Goal: Task Accomplishment & Management: Manage account settings

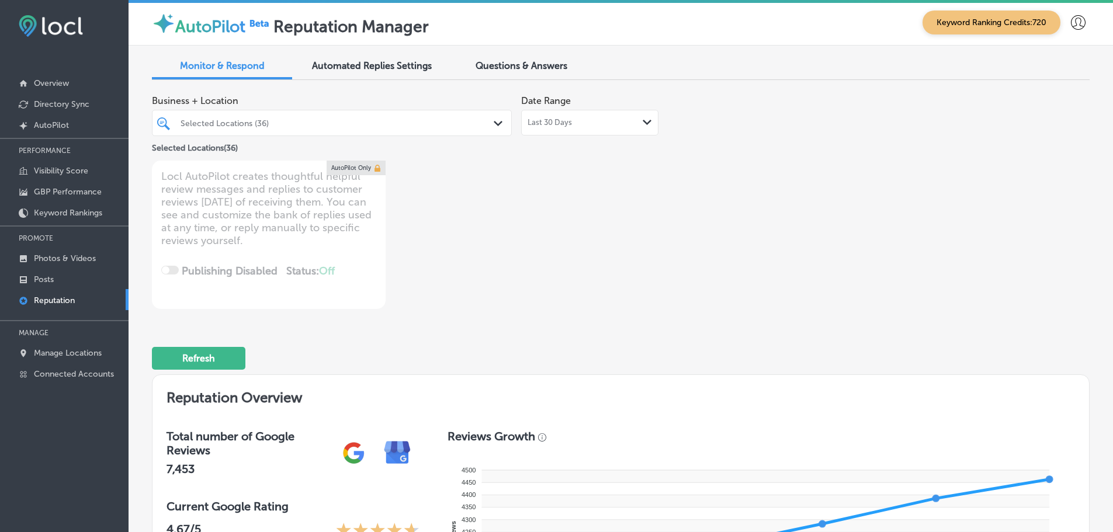
scroll to position [1629, 0]
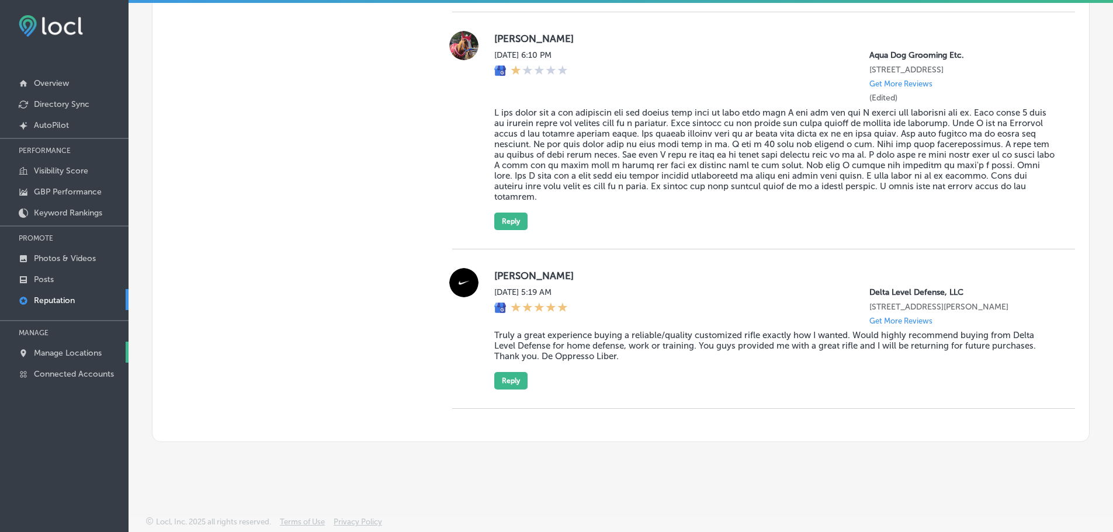
click at [75, 353] on p "Manage Locations" at bounding box center [68, 353] width 68 height 10
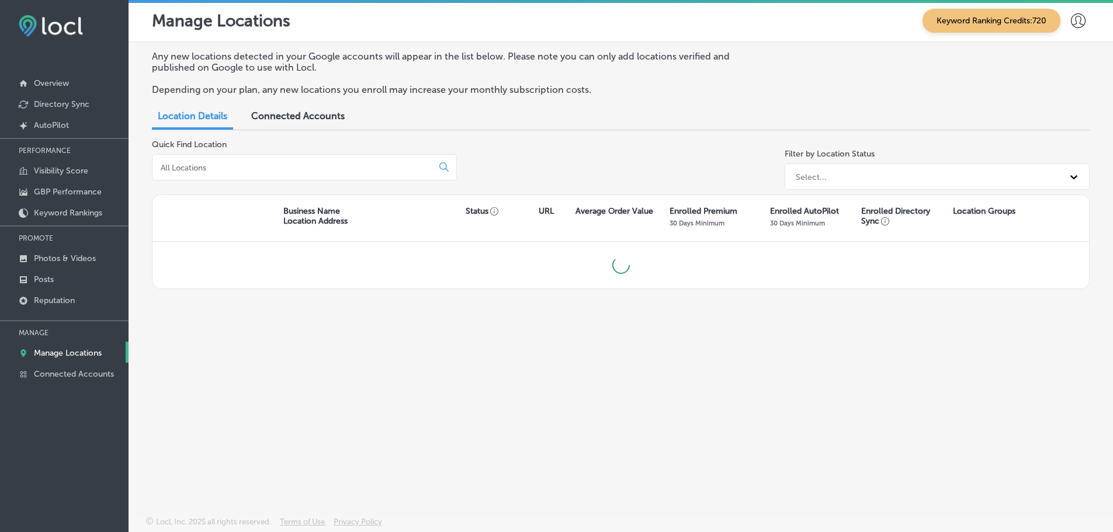
click at [197, 172] on input at bounding box center [294, 167] width 270 height 11
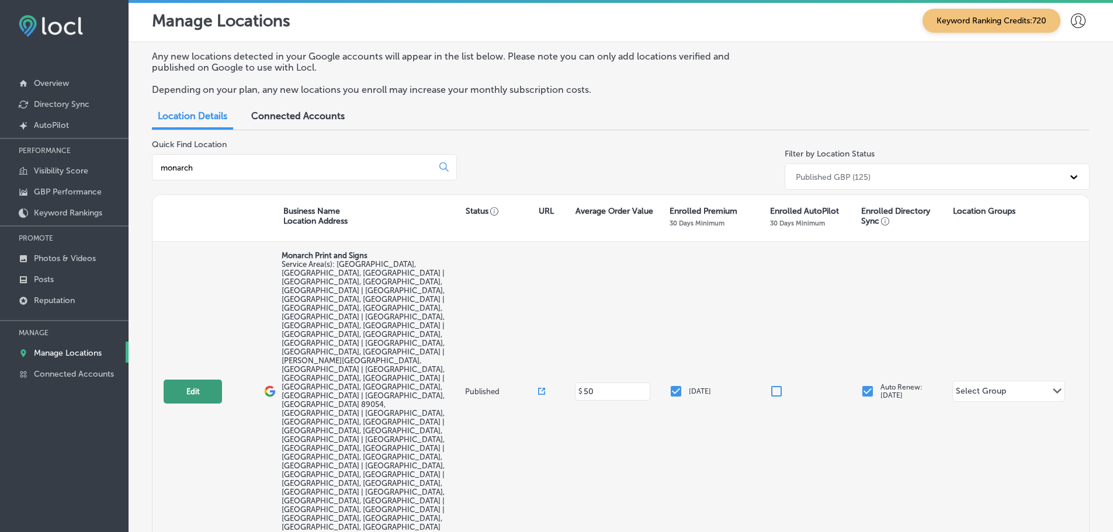
type input "monarch"
click at [183, 380] on button "Edit" at bounding box center [193, 392] width 58 height 24
select select "US"
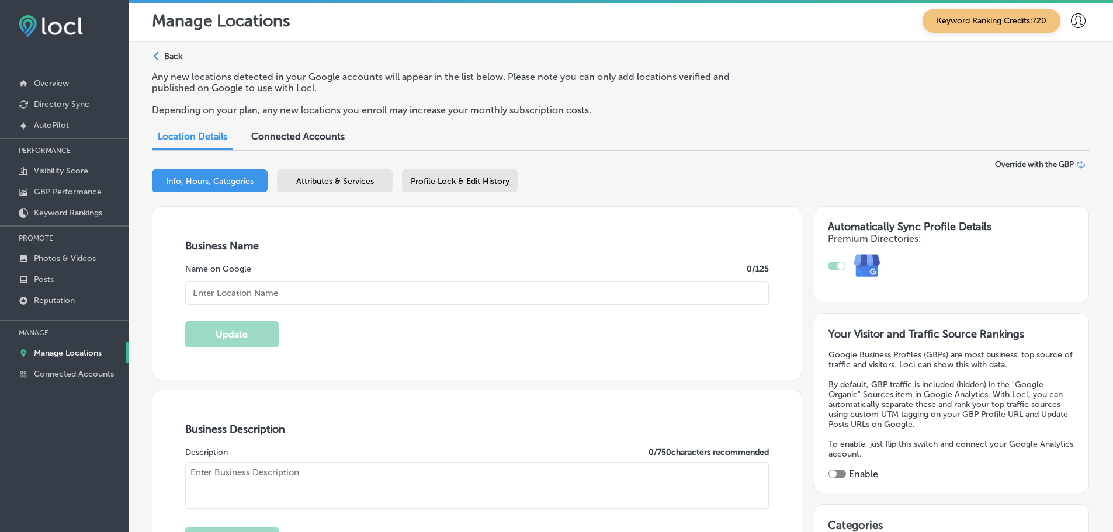
type input "Monarch Print and Signs"
type input "[STREET_ADDRESS]"
type input "[GEOGRAPHIC_DATA]"
type input "89101"
type input "US"
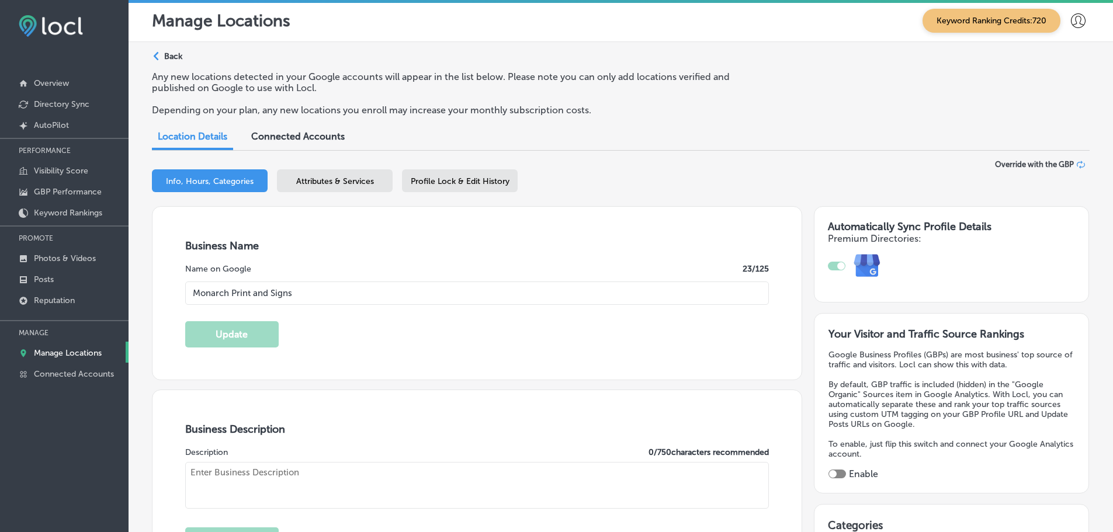
type textarea "Advertising and marketing, producing eye-catching outdoor and indoor signage, b…"
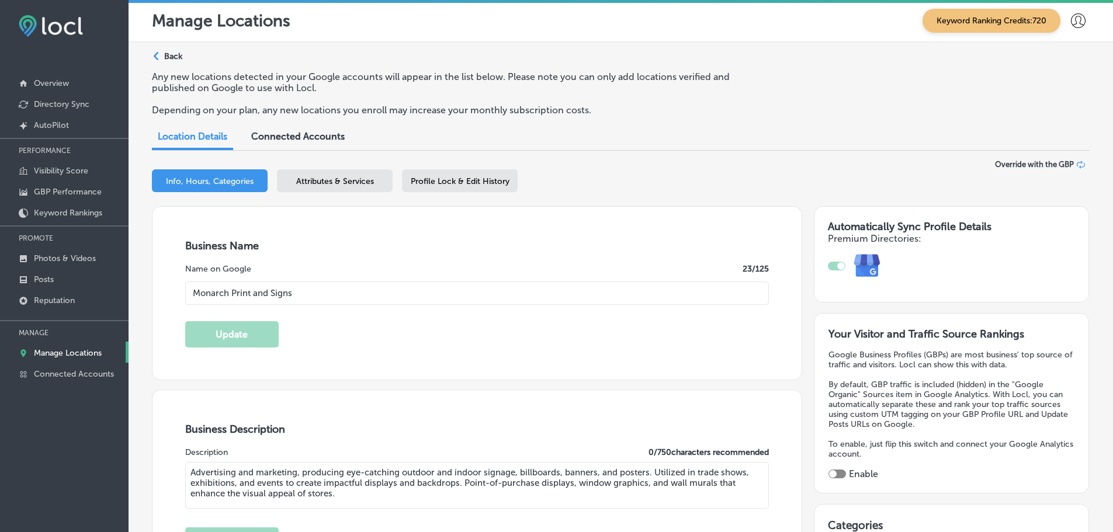
type input "[PHONE_NUMBER]"
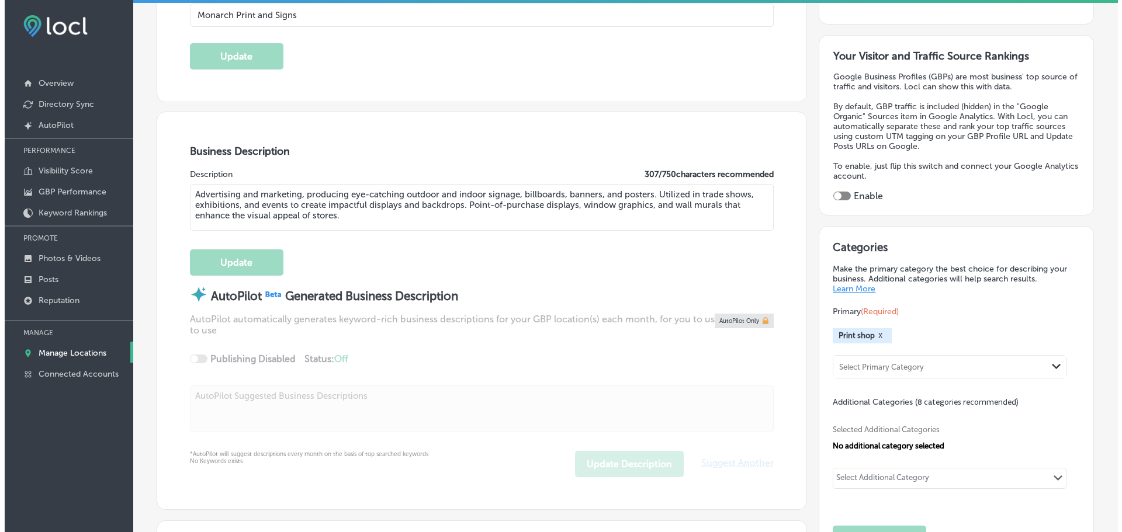
scroll to position [292, 0]
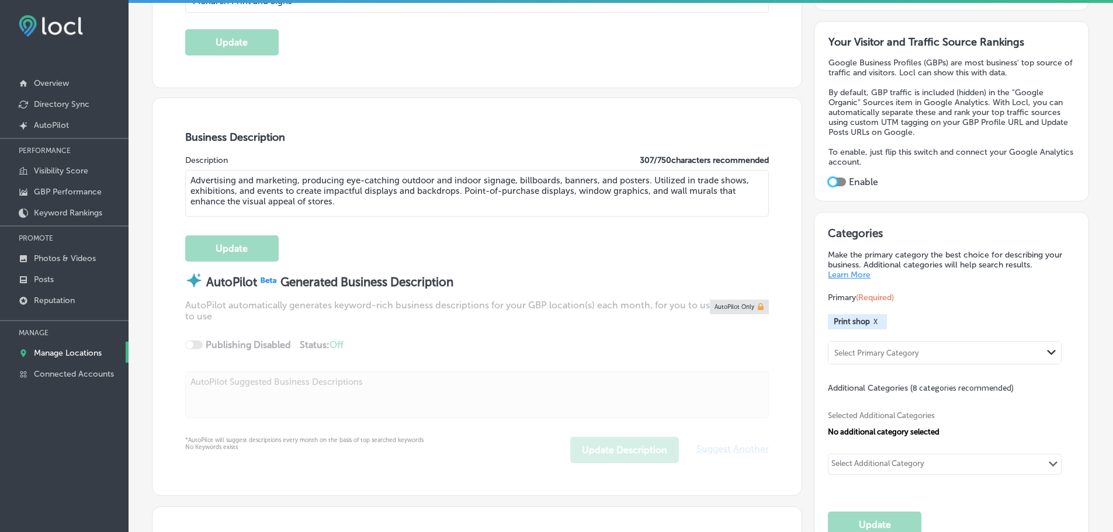
click at [830, 181] on div at bounding box center [833, 182] width 8 height 8
checkbox input "true"
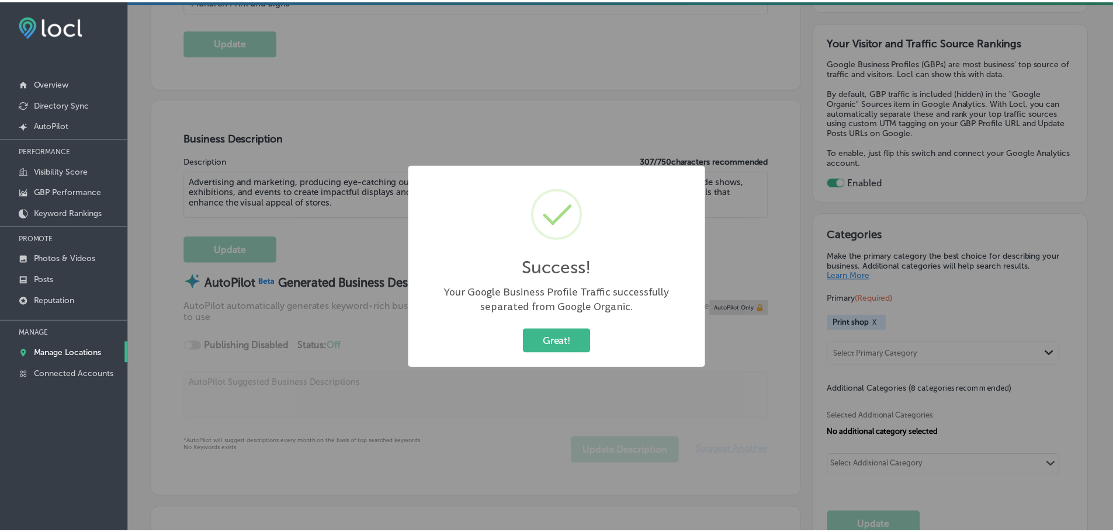
scroll to position [293, 0]
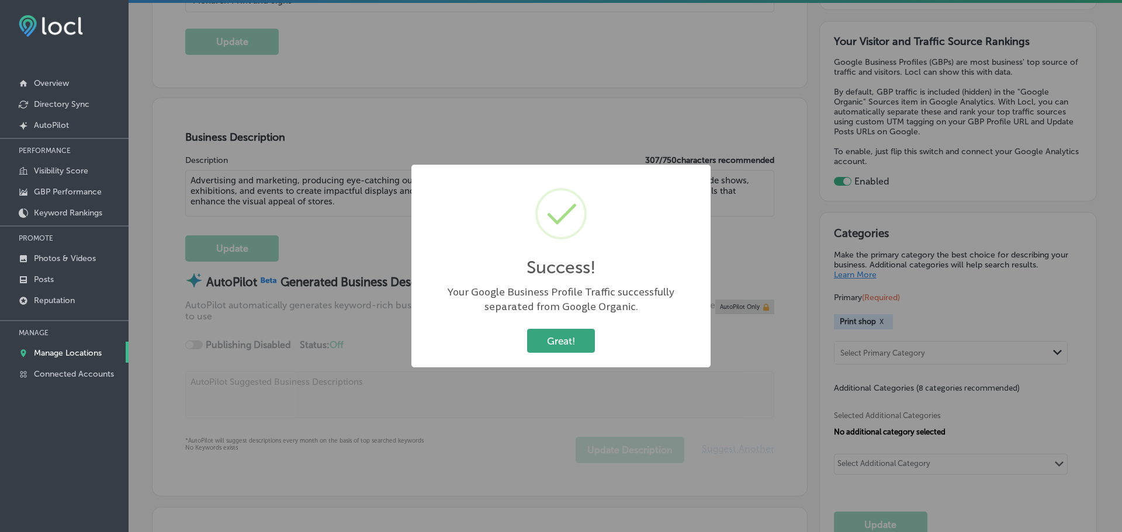
click at [555, 336] on button "Great!" at bounding box center [561, 341] width 68 height 24
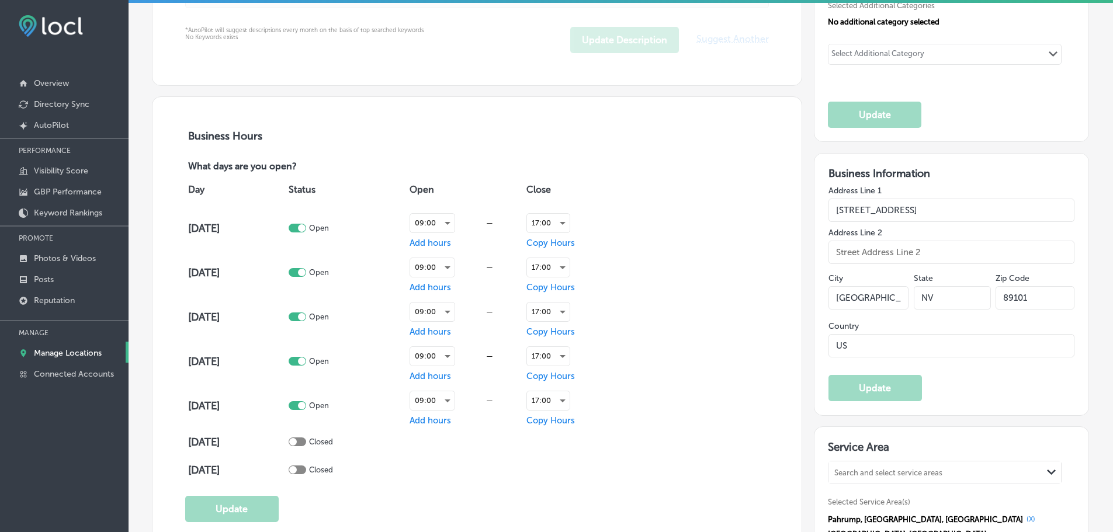
scroll to position [701, 0]
